Goal: Task Accomplishment & Management: Use online tool/utility

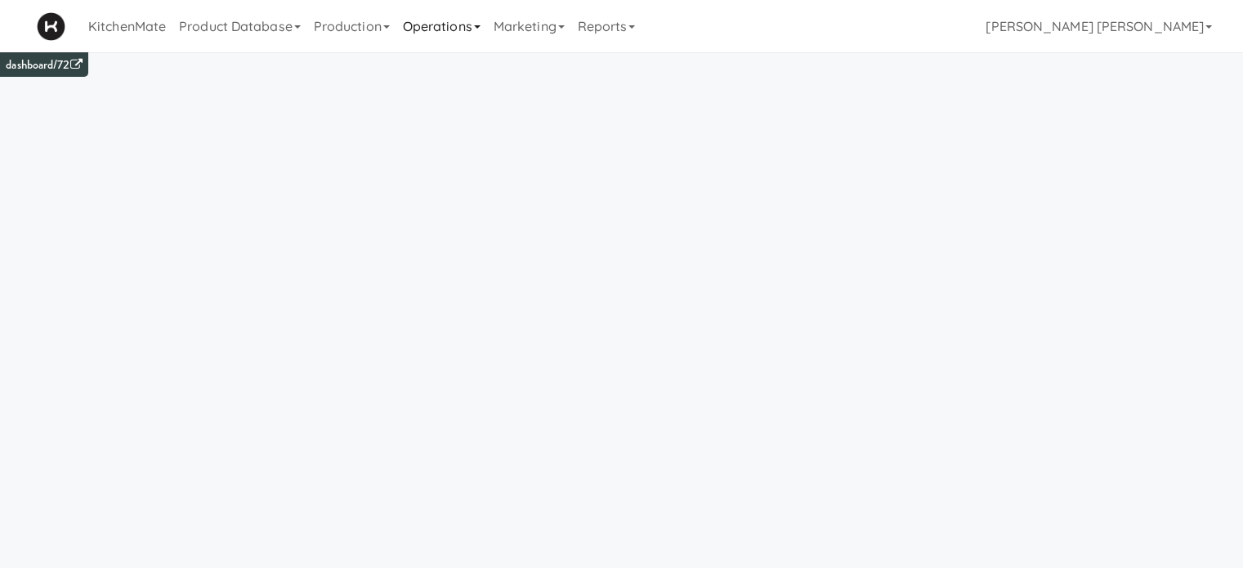
click at [444, 33] on link "Operations" at bounding box center [441, 26] width 91 height 52
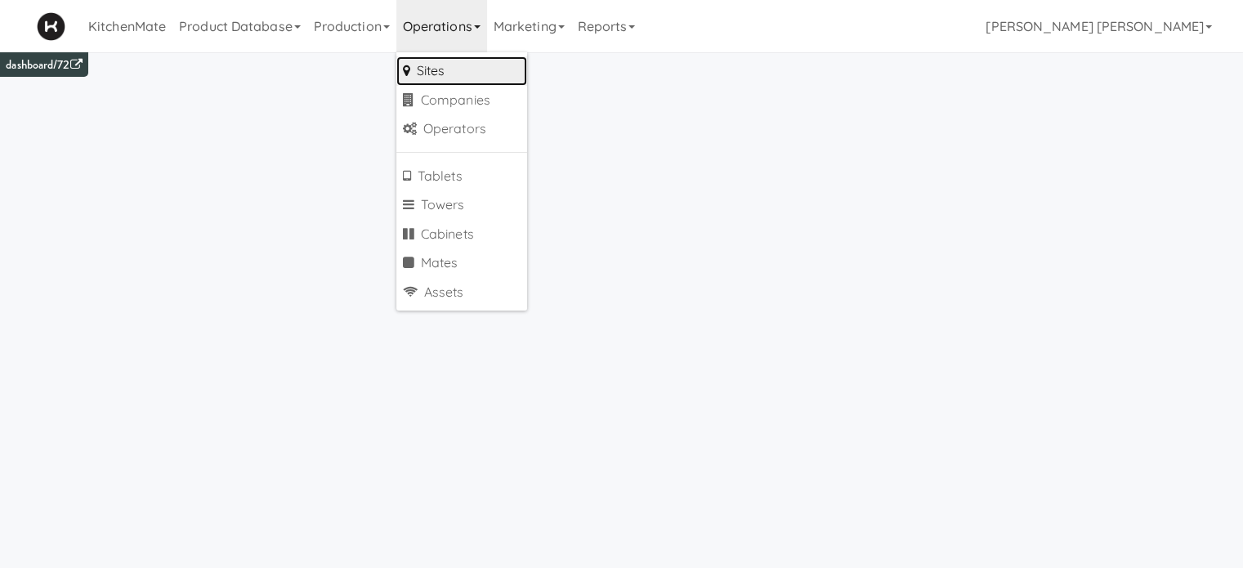
click at [448, 72] on link "Sites" at bounding box center [461, 70] width 131 height 29
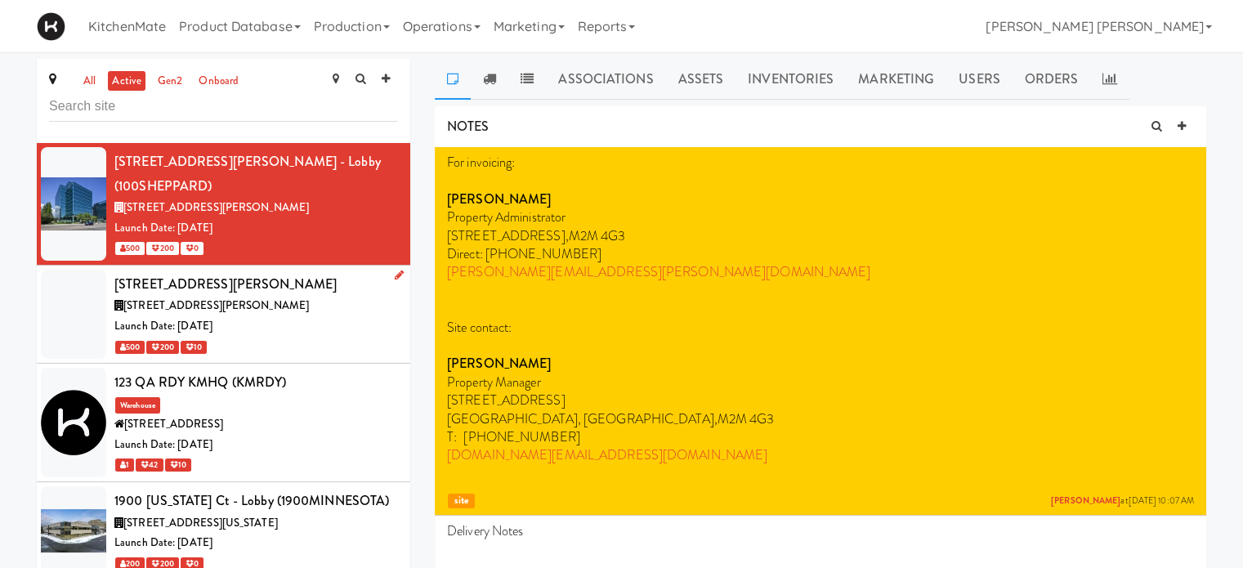
click at [199, 298] on span "[STREET_ADDRESS][PERSON_NAME]" at bounding box center [216, 306] width 186 height 16
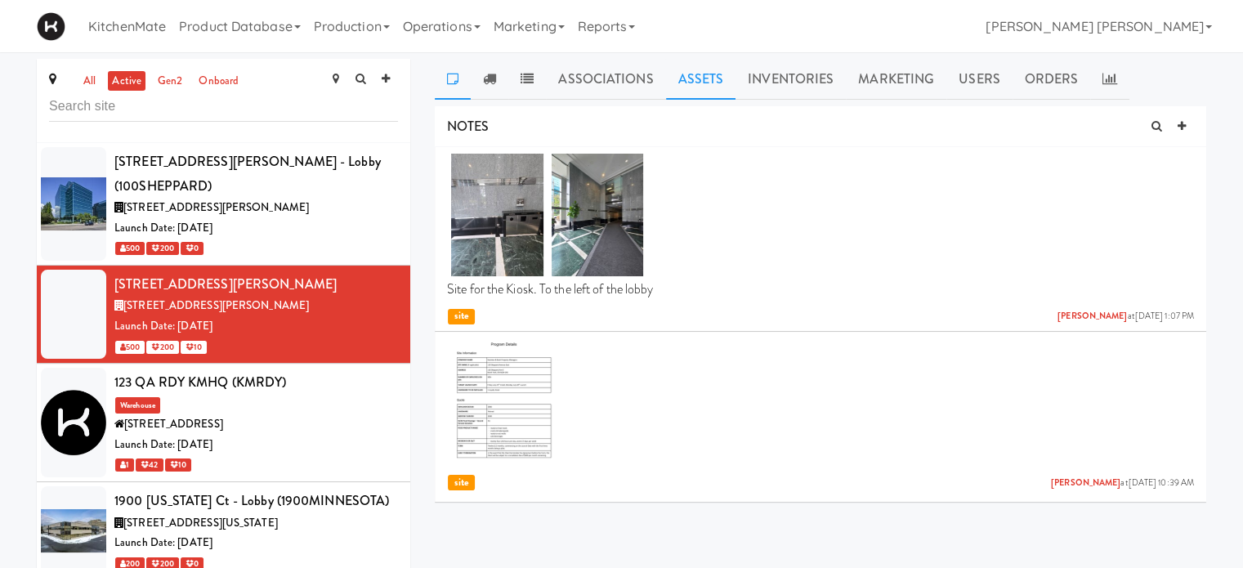
click at [697, 87] on link "Assets" at bounding box center [701, 79] width 70 height 41
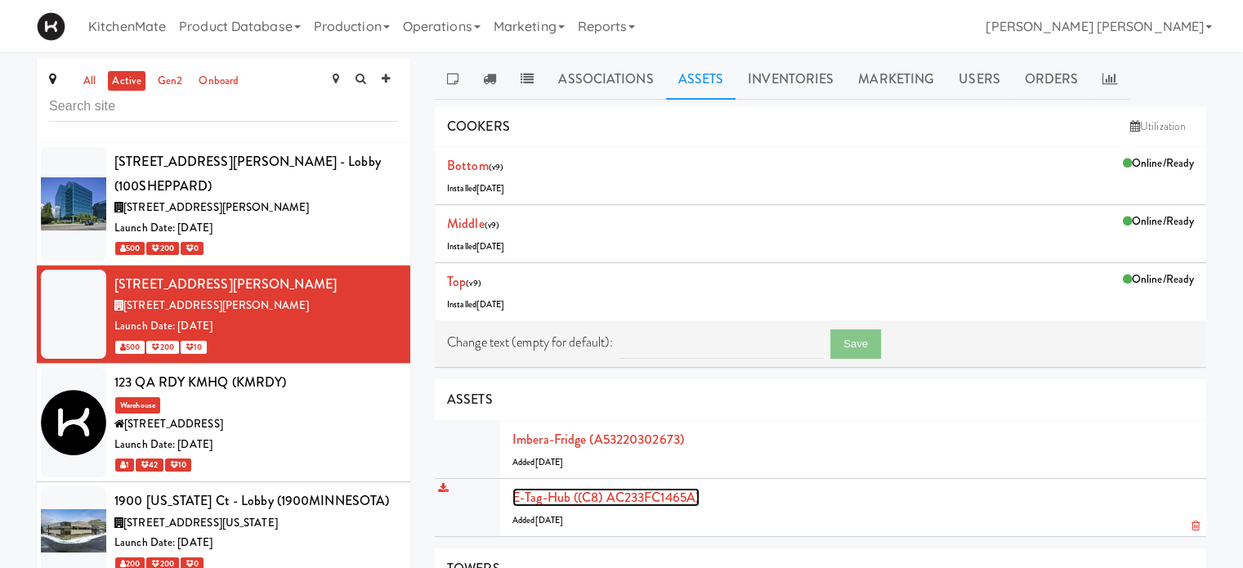
click at [602, 491] on link "E-tag-hub ((C8) AC233FC1465A)" at bounding box center [606, 497] width 187 height 19
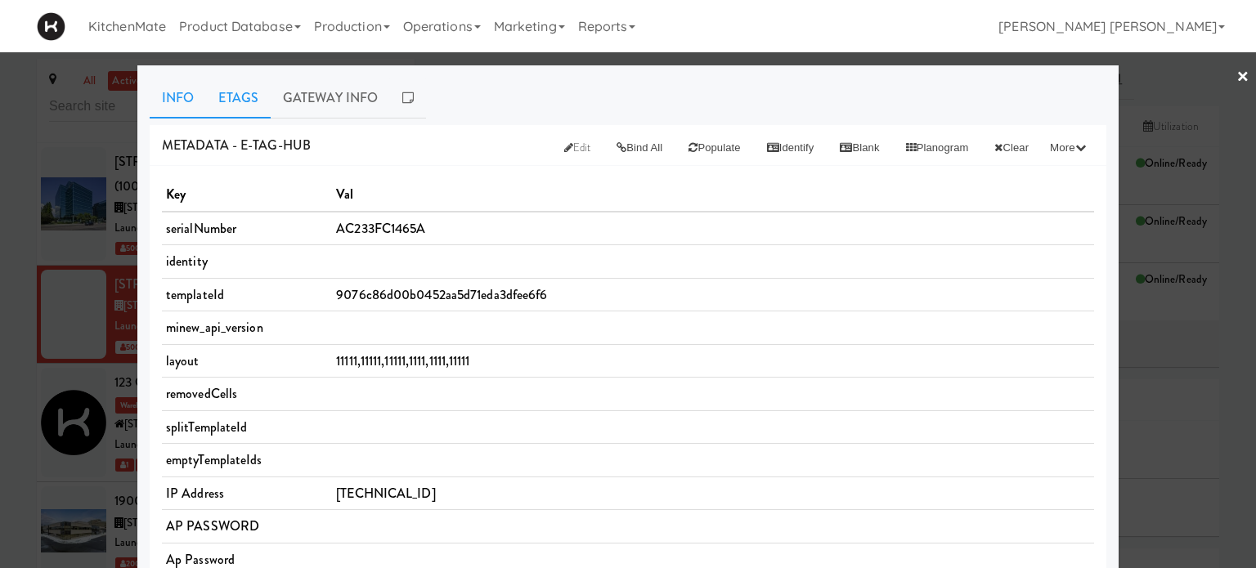
click at [235, 95] on link "Etags" at bounding box center [238, 98] width 65 height 41
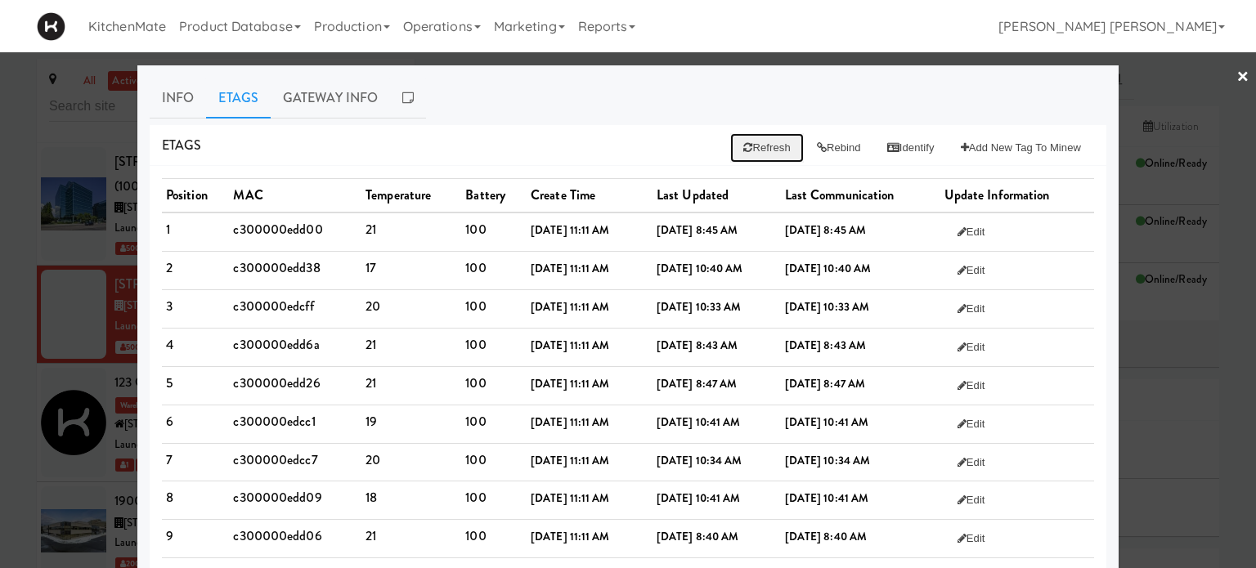
click at [746, 150] on button "Refresh" at bounding box center [766, 147] width 73 height 29
click at [834, 141] on button "Rebind" at bounding box center [839, 147] width 70 height 29
click at [1241, 70] on div at bounding box center [628, 284] width 1256 height 568
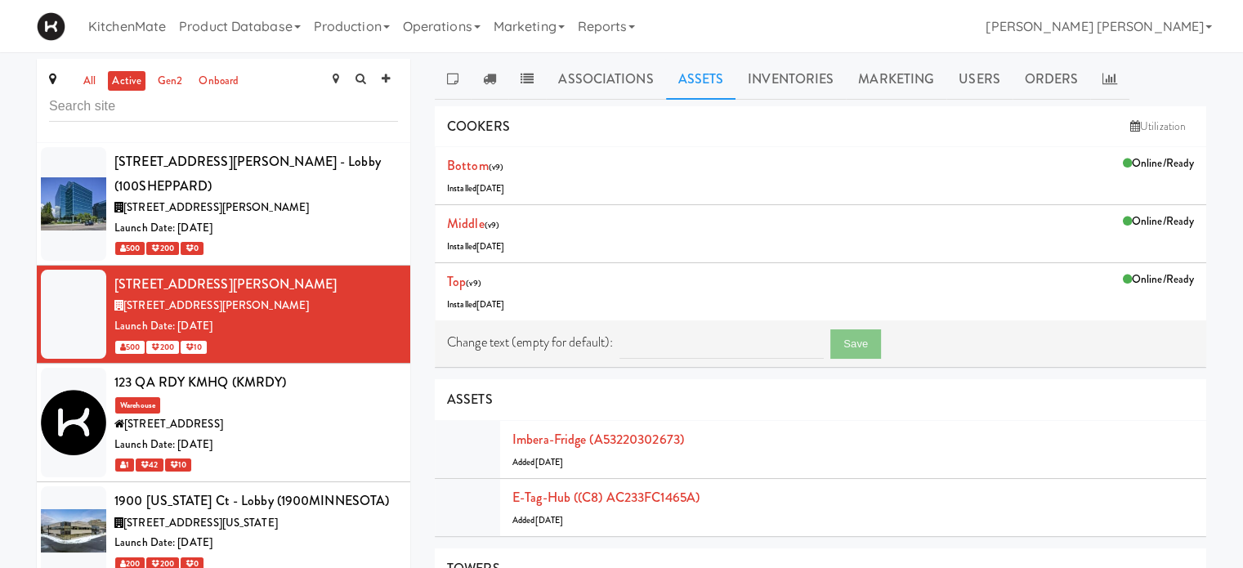
click at [1241, 70] on div "all active gen2 onboard [STREET_ADDRESS][PERSON_NAME] - Lobby (100SHEPPARD) [ST…" at bounding box center [621, 488] width 1243 height 858
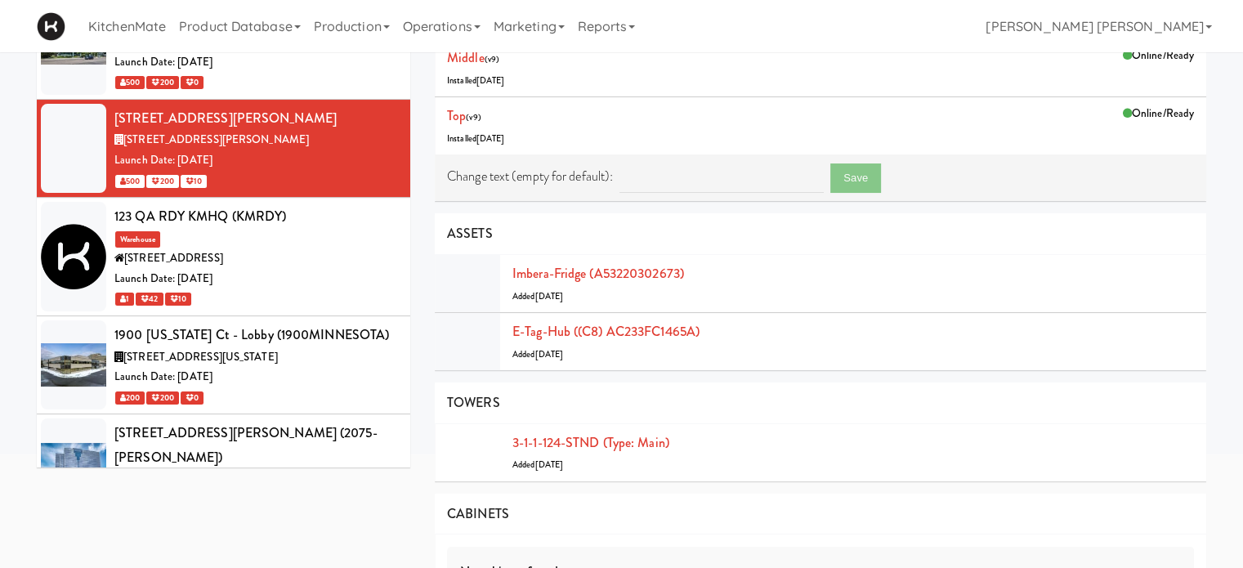
scroll to position [196, 0]
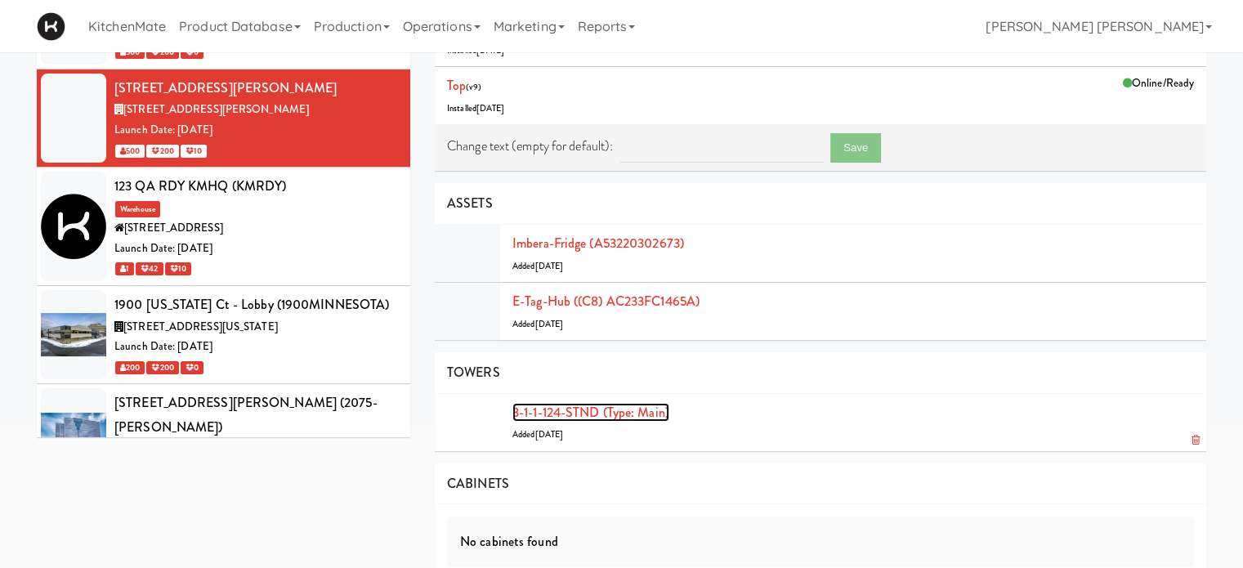
click at [647, 414] on link "3-1-1-124-STND (type: main)" at bounding box center [591, 412] width 157 height 19
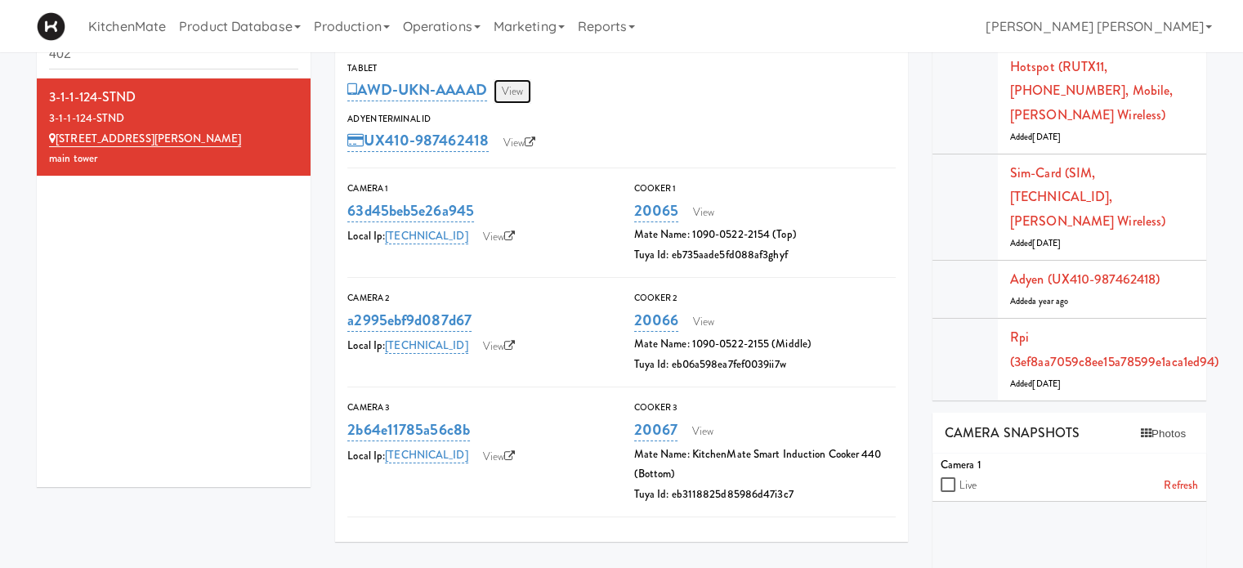
click at [517, 88] on link "View" at bounding box center [513, 91] width 38 height 25
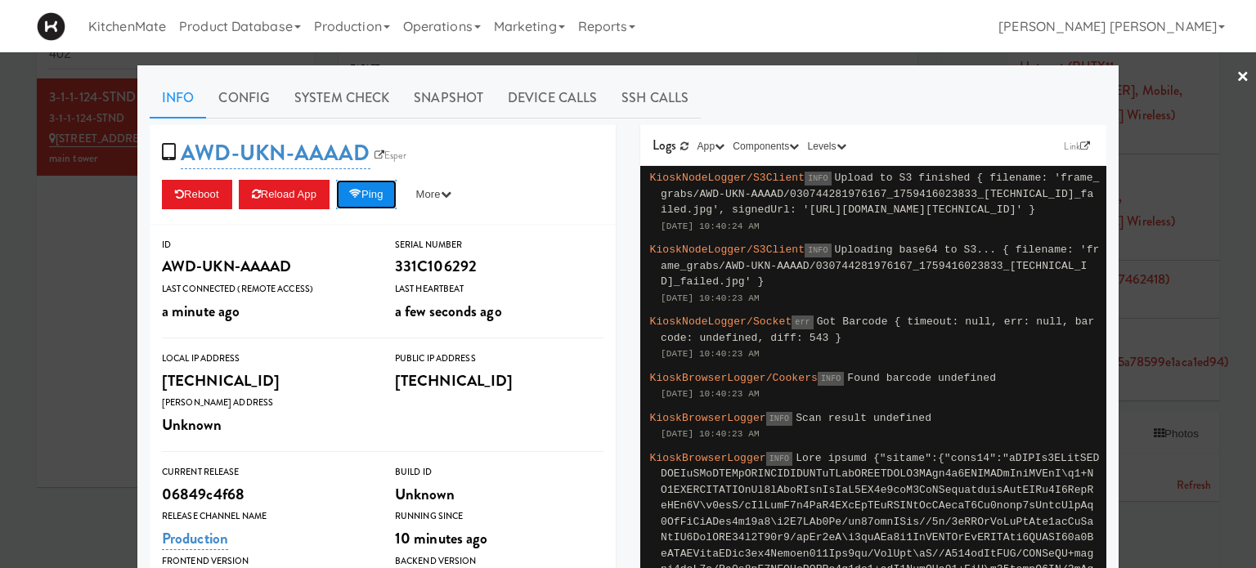
click at [369, 193] on button "Ping" at bounding box center [366, 194] width 60 height 29
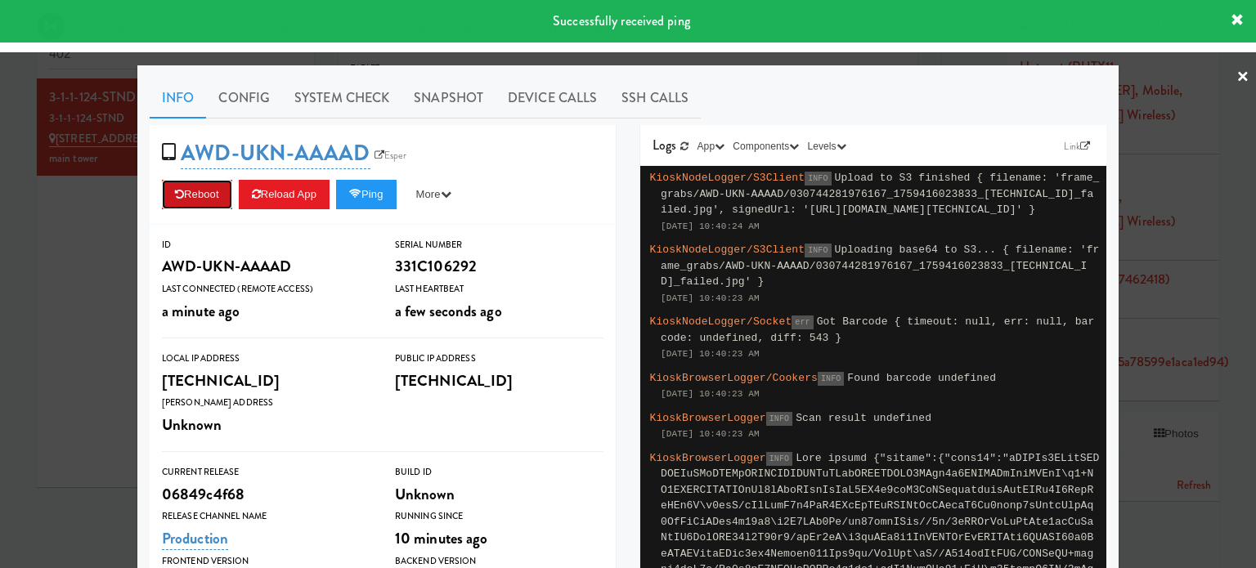
click at [202, 195] on button "Reboot" at bounding box center [197, 194] width 70 height 29
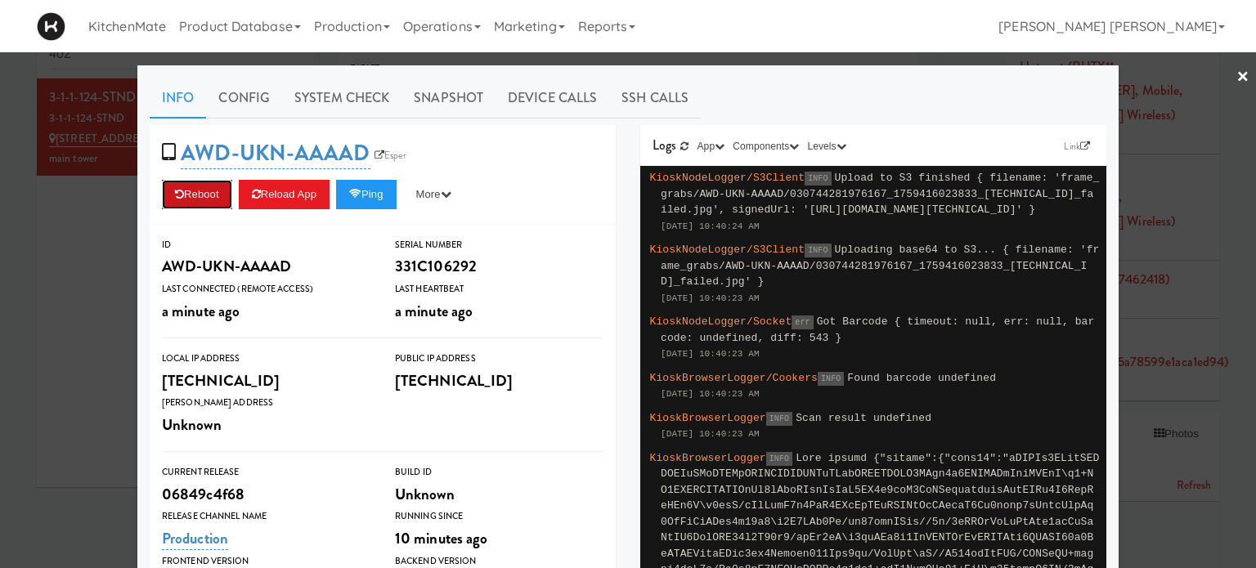
click at [202, 195] on button "Reboot" at bounding box center [197, 194] width 70 height 29
click at [376, 203] on button "Ping" at bounding box center [366, 194] width 60 height 29
click at [376, 181] on button "Ping" at bounding box center [366, 194] width 60 height 29
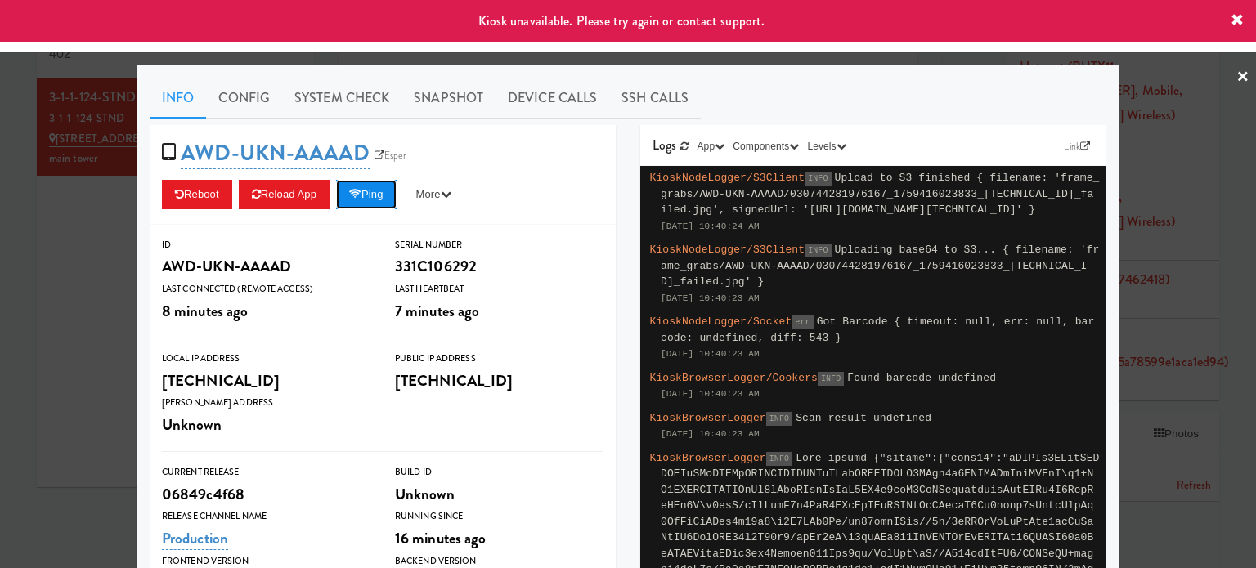
click at [376, 181] on button "Ping" at bounding box center [366, 194] width 60 height 29
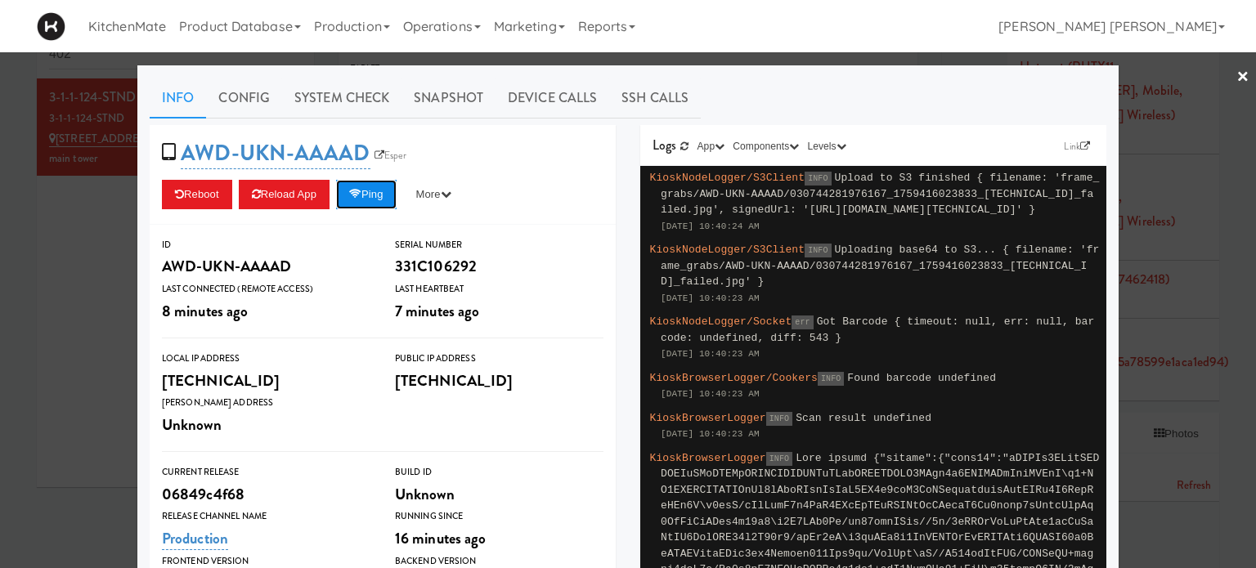
click at [376, 181] on button "Ping" at bounding box center [366, 194] width 60 height 29
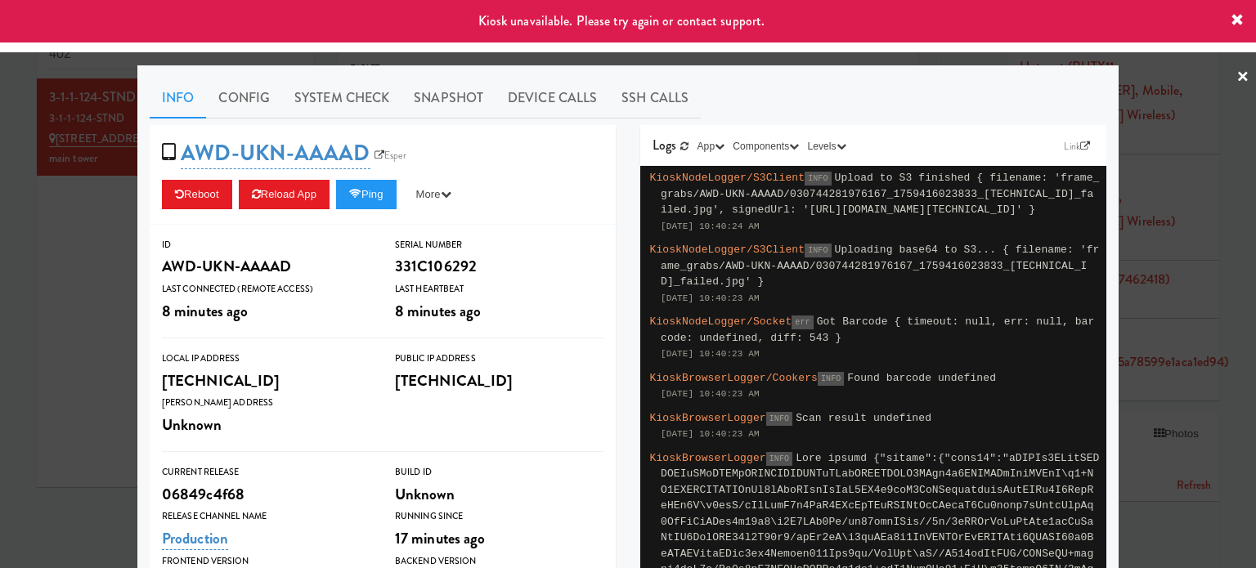
click at [1220, 77] on div at bounding box center [628, 284] width 1256 height 568
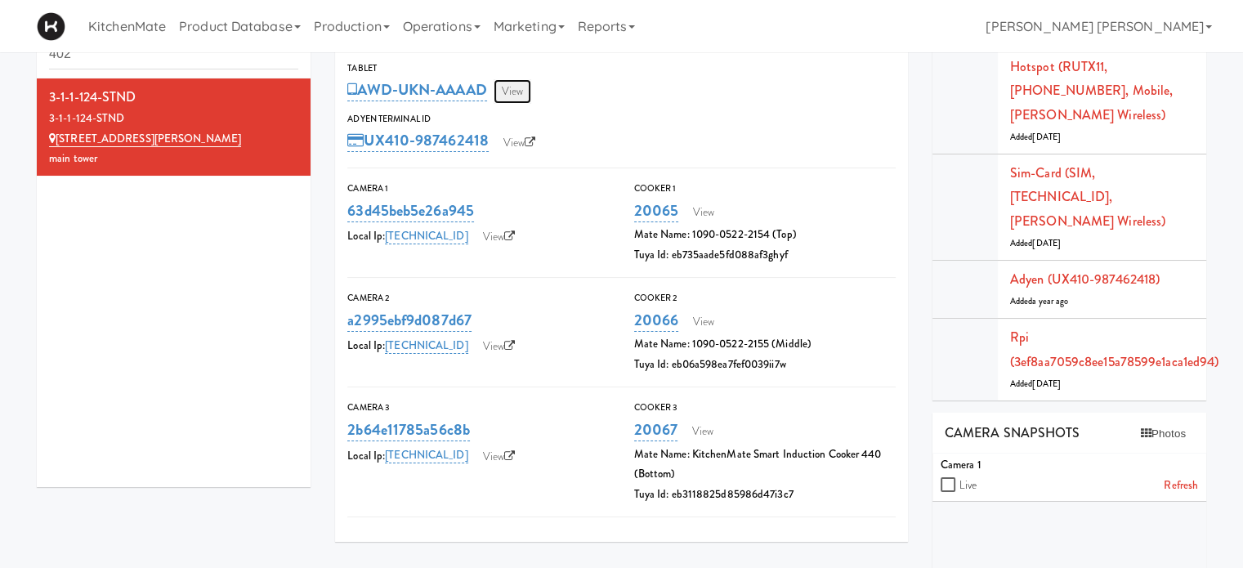
click at [523, 83] on link "View" at bounding box center [513, 91] width 38 height 25
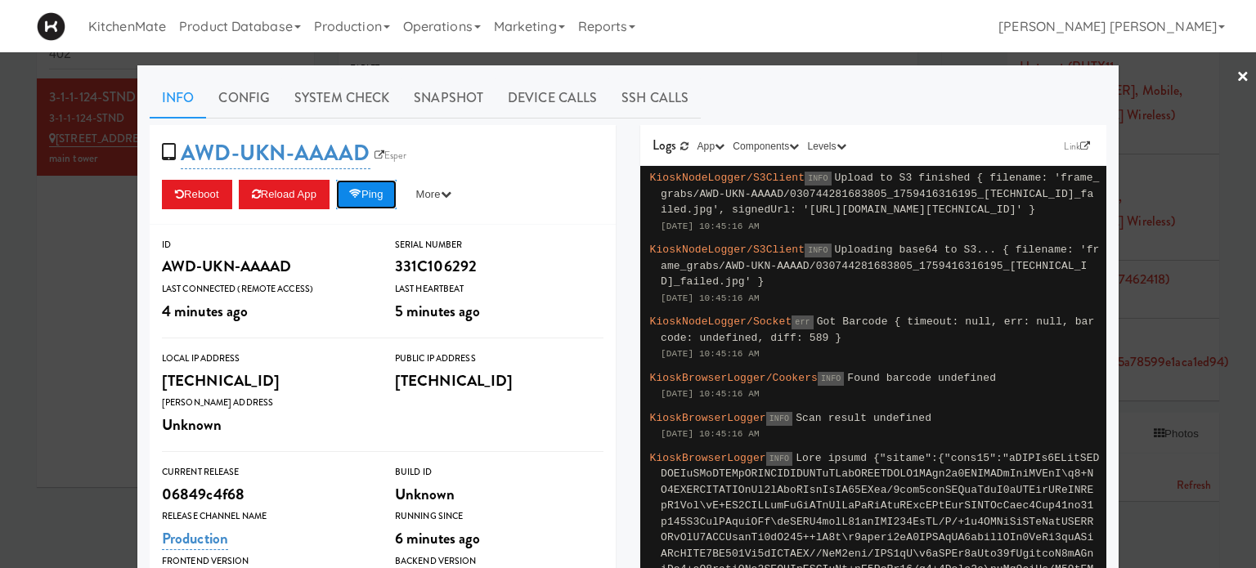
click at [373, 196] on button "Ping" at bounding box center [366, 194] width 60 height 29
click at [1236, 78] on link "×" at bounding box center [1242, 77] width 13 height 51
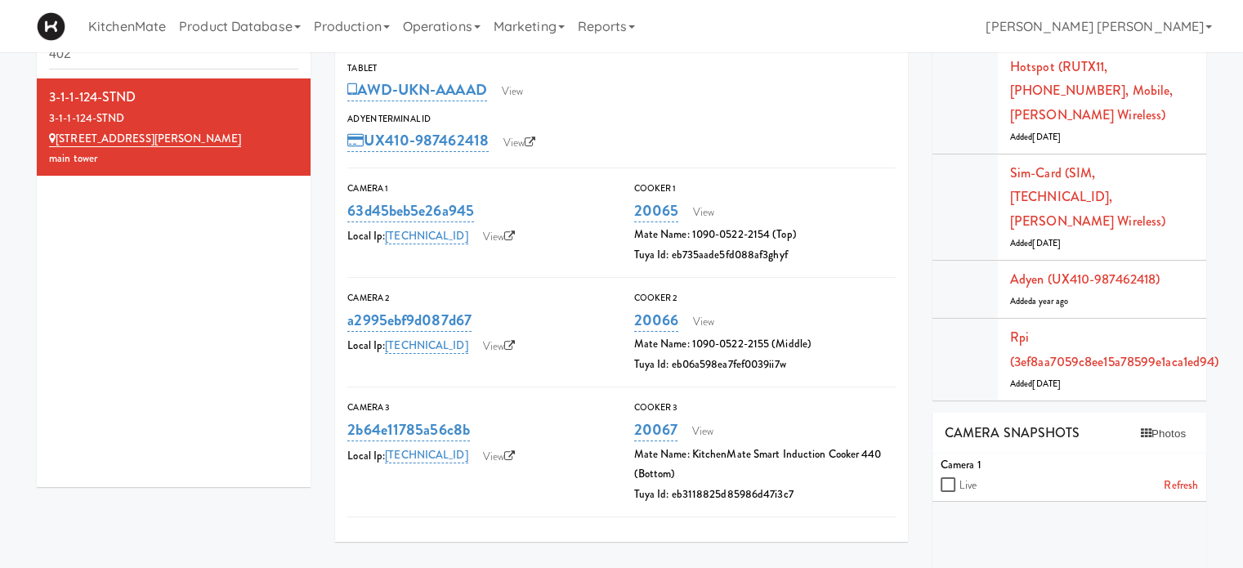
click at [808, 101] on div "AWD-UKN-AAAAD View" at bounding box center [621, 90] width 549 height 28
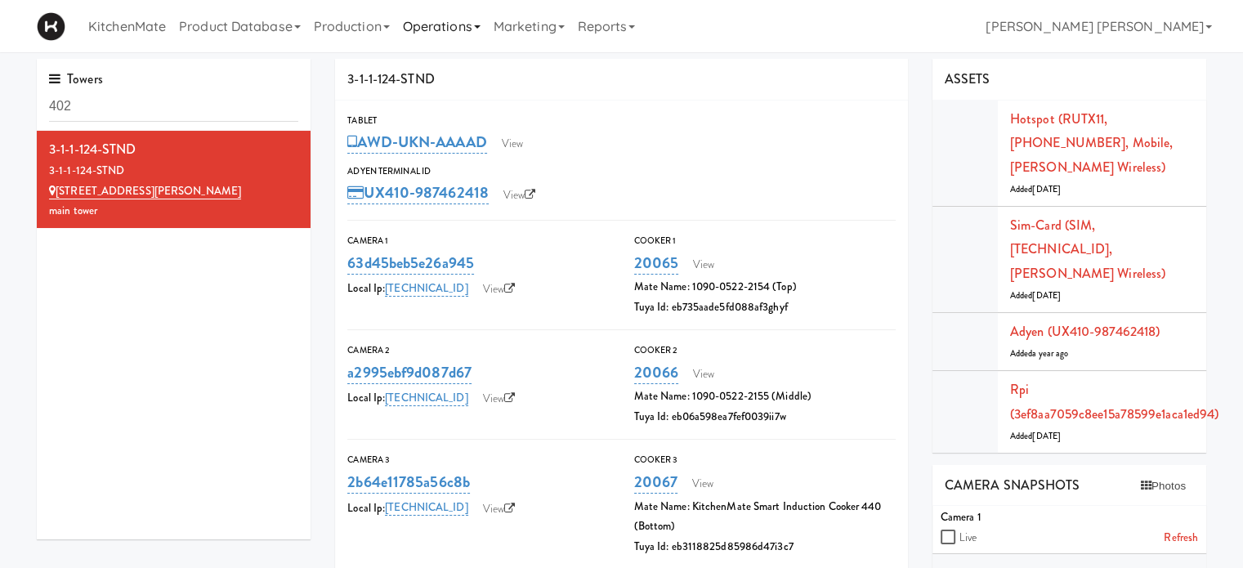
click at [450, 25] on link "Operations" at bounding box center [441, 26] width 91 height 52
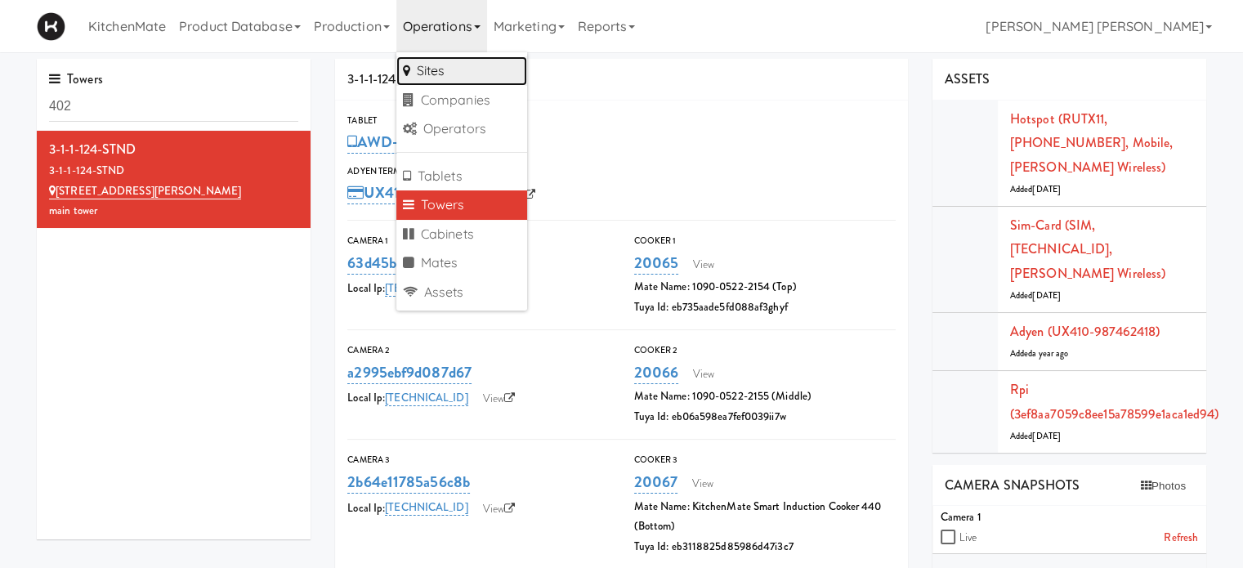
click at [433, 61] on link "Sites" at bounding box center [461, 70] width 131 height 29
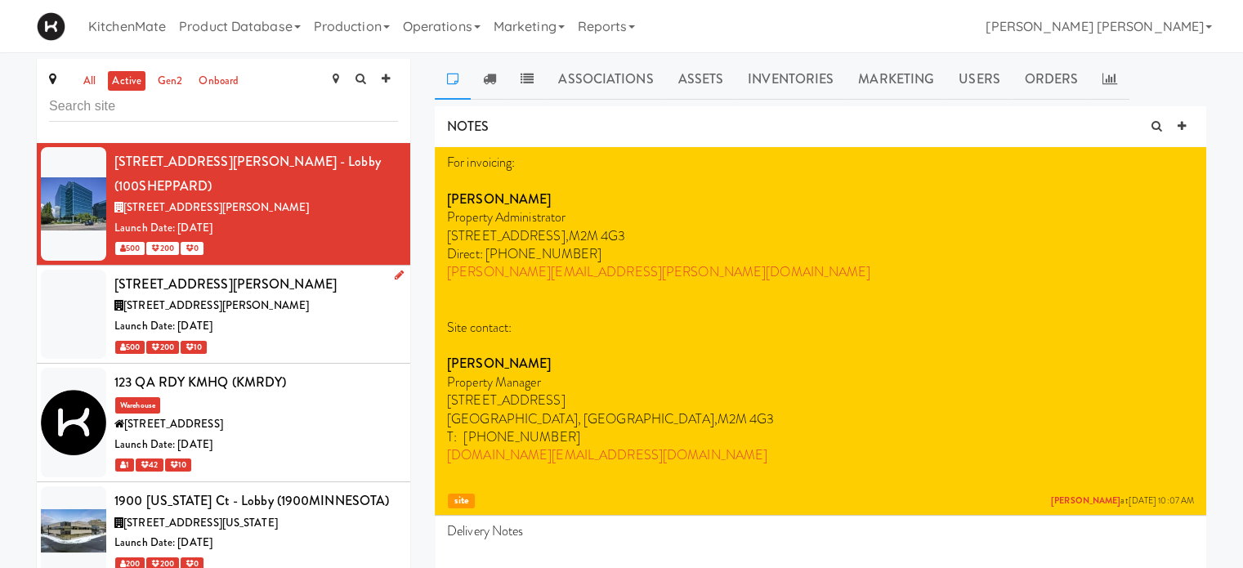
click at [273, 296] on div "[STREET_ADDRESS][PERSON_NAME]" at bounding box center [256, 306] width 284 height 20
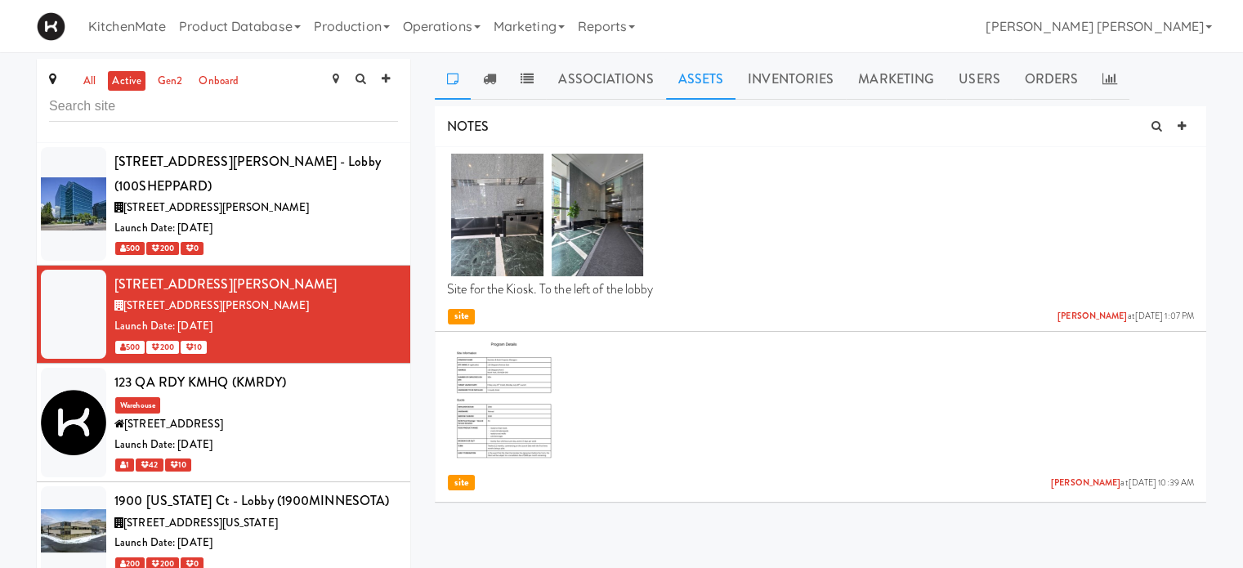
click at [722, 68] on link "Assets" at bounding box center [701, 79] width 70 height 41
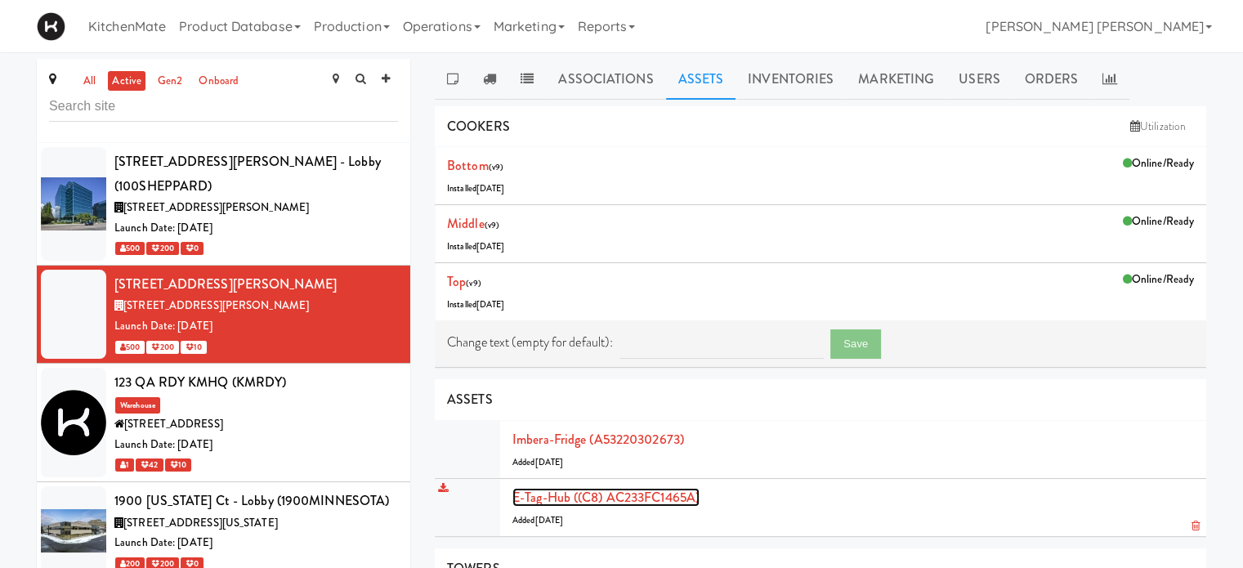
click at [616, 497] on link "E-tag-hub ((C8) AC233FC1465A)" at bounding box center [606, 497] width 187 height 19
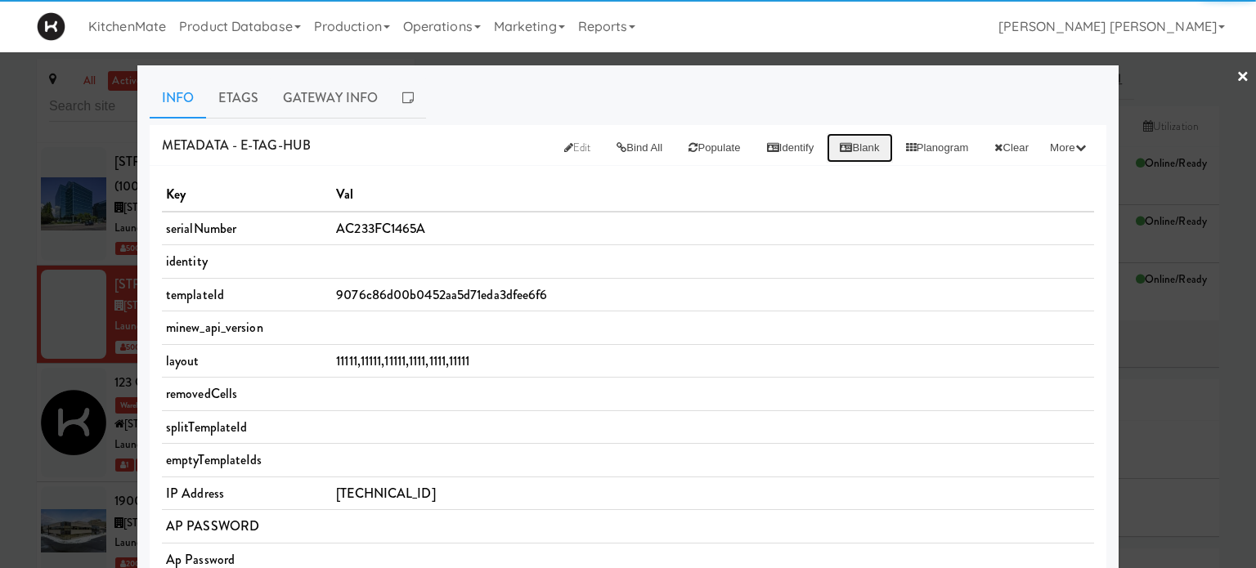
click at [835, 142] on button "Blank" at bounding box center [858, 147] width 65 height 29
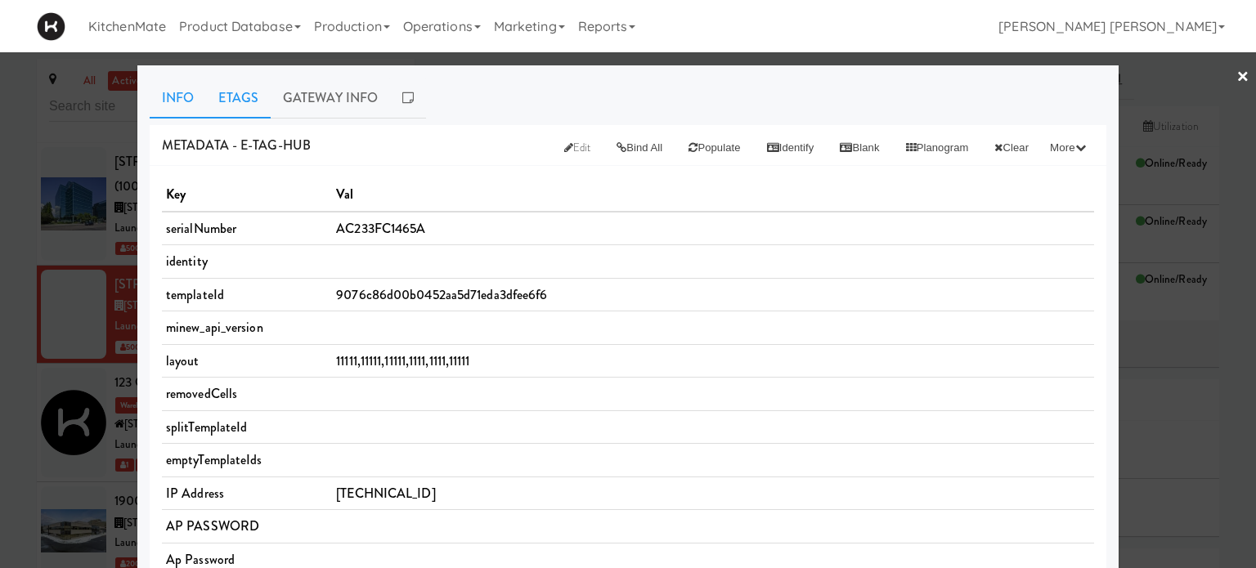
click at [231, 95] on link "Etags" at bounding box center [238, 98] width 65 height 41
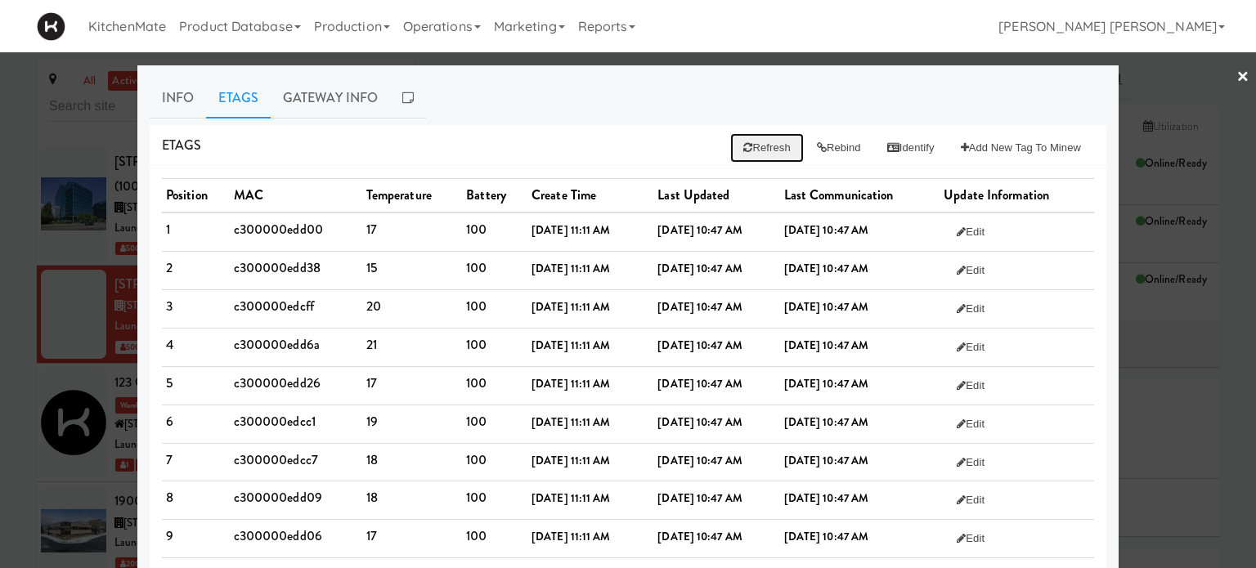
click at [743, 147] on button "Refresh" at bounding box center [766, 147] width 73 height 29
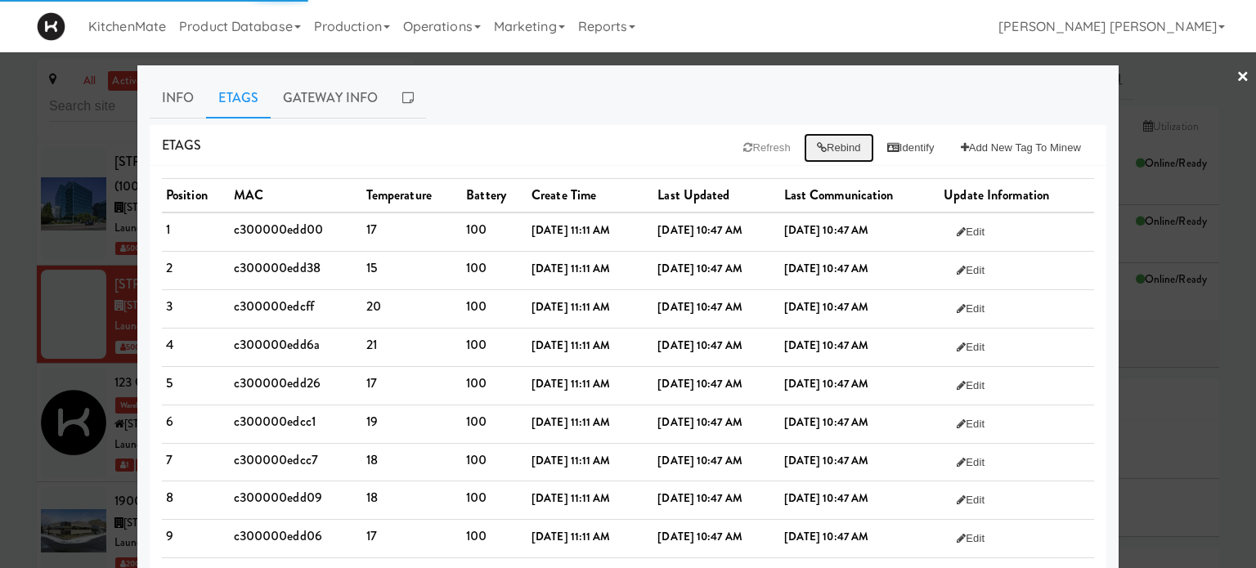
click at [827, 149] on button "Rebind" at bounding box center [839, 147] width 70 height 29
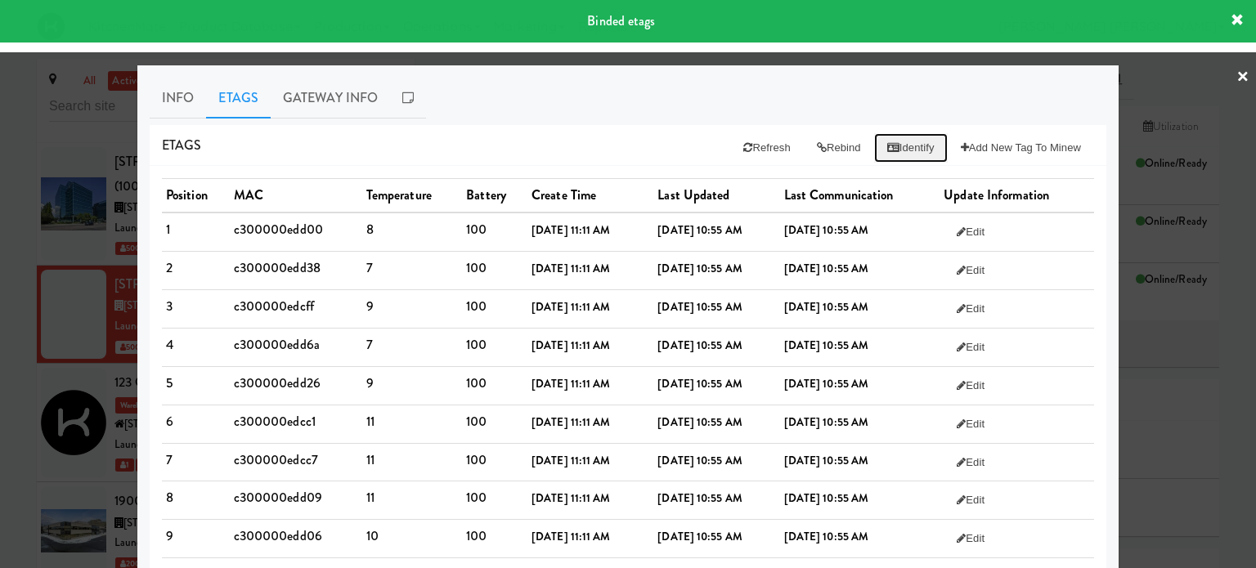
click at [893, 151] on button "Identify" at bounding box center [911, 147] width 74 height 29
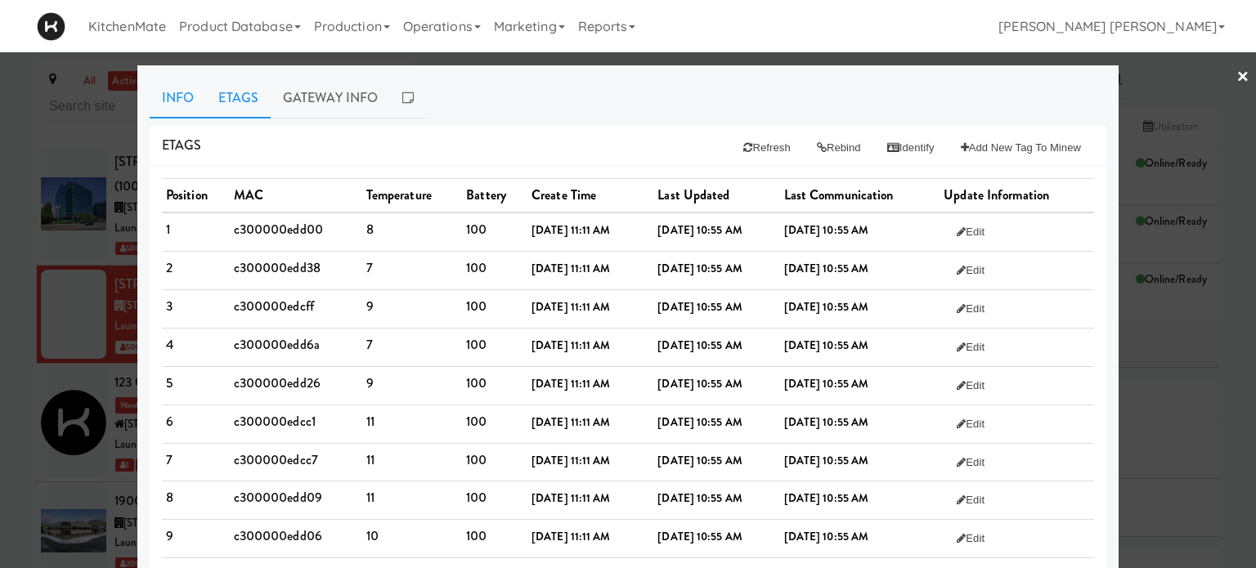
click at [187, 101] on link "Info" at bounding box center [178, 98] width 56 height 41
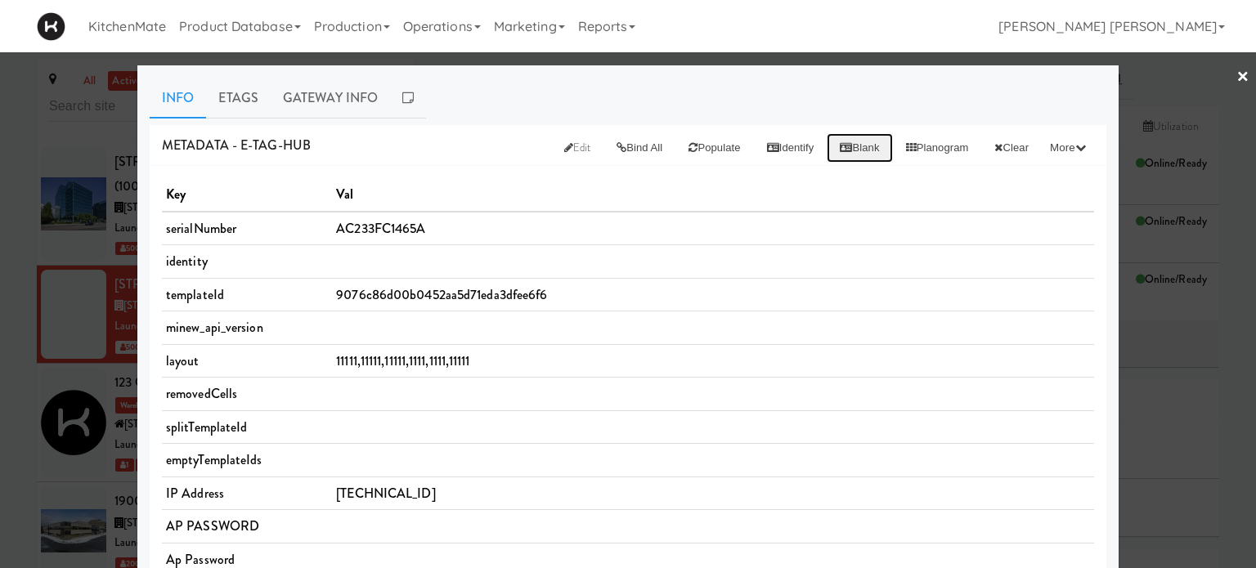
click at [841, 147] on button "Blank" at bounding box center [858, 147] width 65 height 29
click at [242, 97] on link "Etags" at bounding box center [238, 98] width 65 height 41
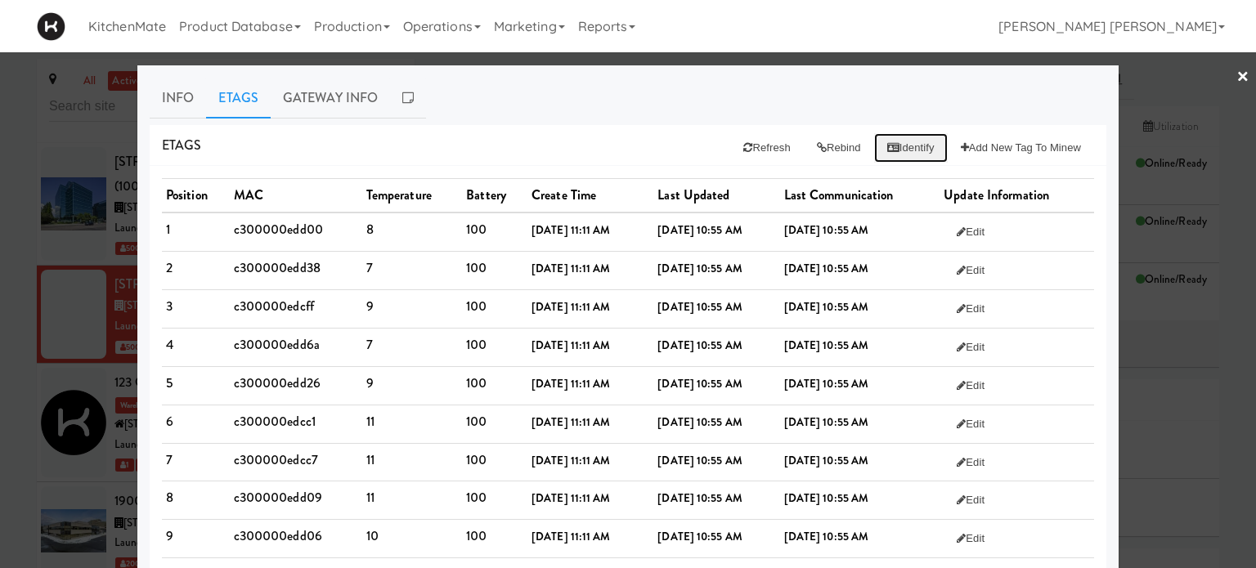
click at [904, 137] on button "Identify" at bounding box center [911, 147] width 74 height 29
